Goal: Register for event/course

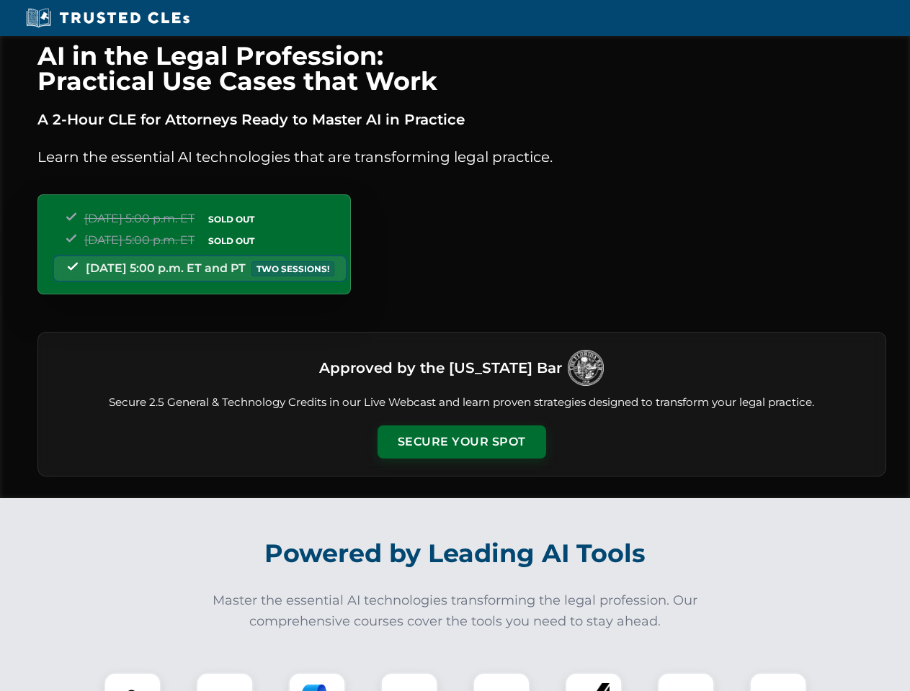
click at [461, 442] on button "Secure Your Spot" at bounding box center [461, 442] width 169 height 33
click at [133, 682] on img at bounding box center [133, 702] width 42 height 42
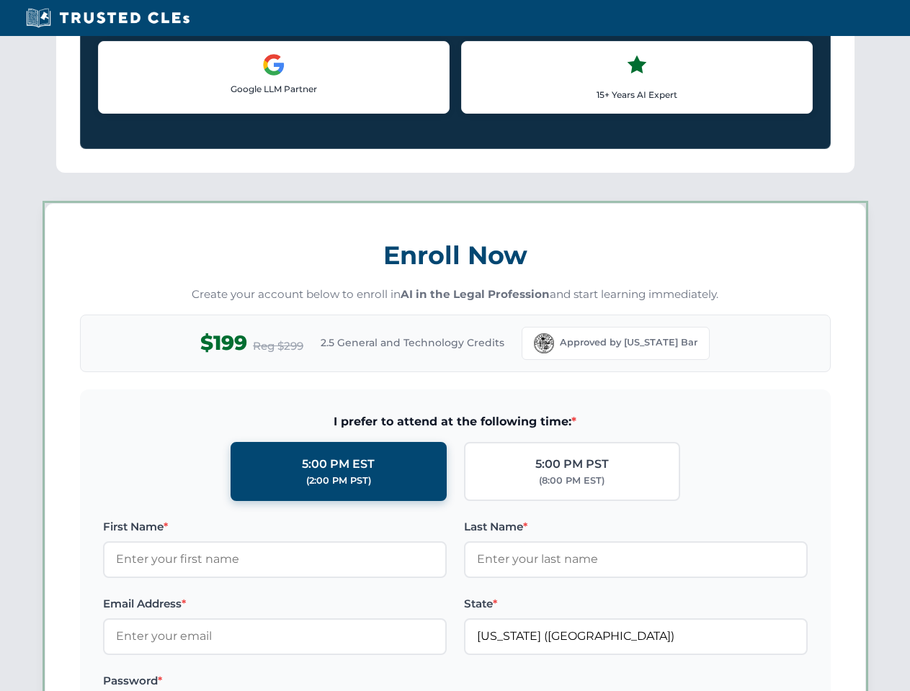
click at [317, 682] on label "Password *" at bounding box center [275, 681] width 344 height 17
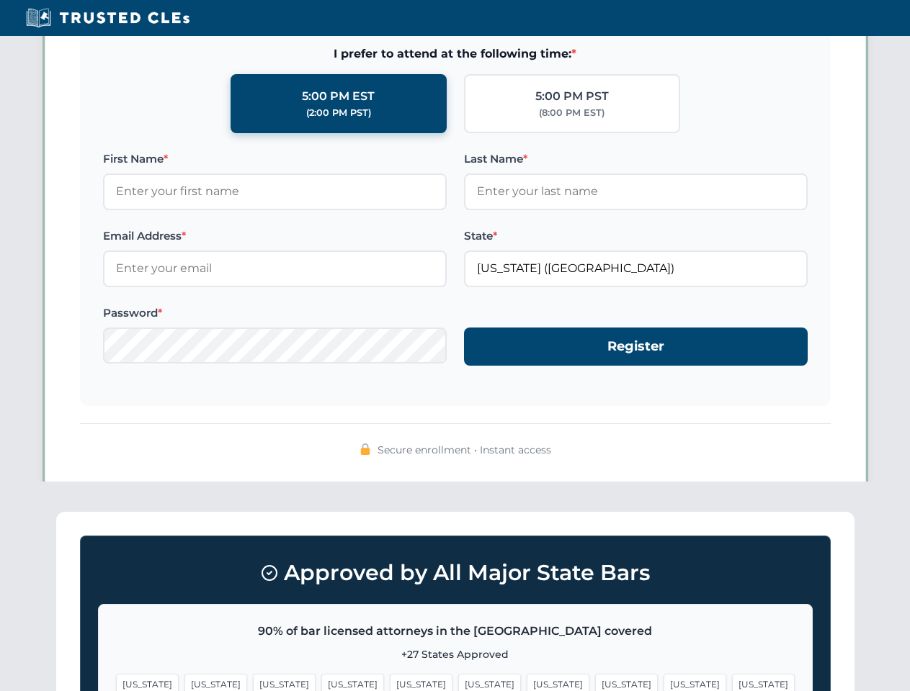
click at [663, 682] on span "[US_STATE]" at bounding box center [694, 684] width 63 height 21
